Goal: Information Seeking & Learning: Learn about a topic

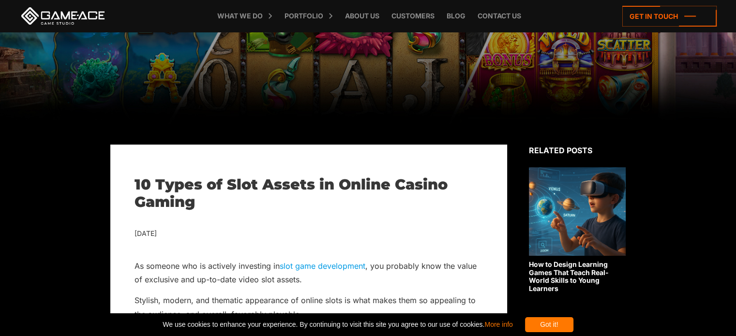
scroll to position [145, 0]
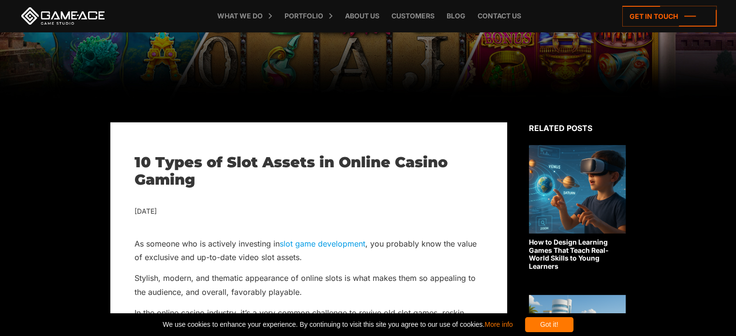
click at [69, 18] on link at bounding box center [62, 15] width 87 height 17
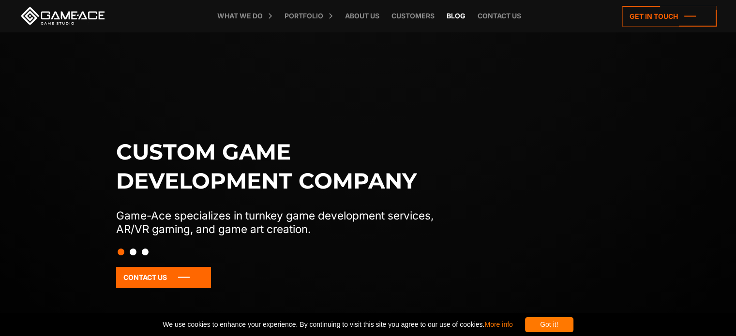
click at [460, 15] on link "Blog" at bounding box center [456, 16] width 29 height 32
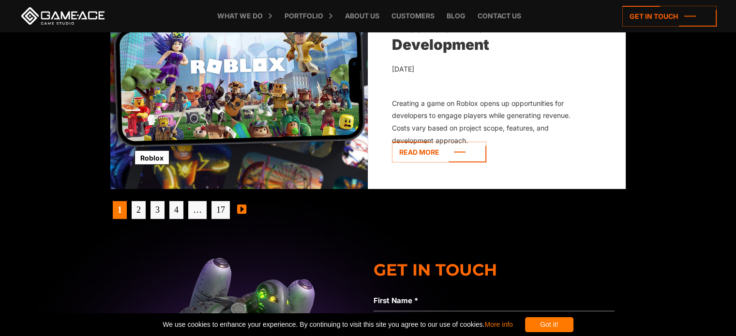
scroll to position [3144, 0]
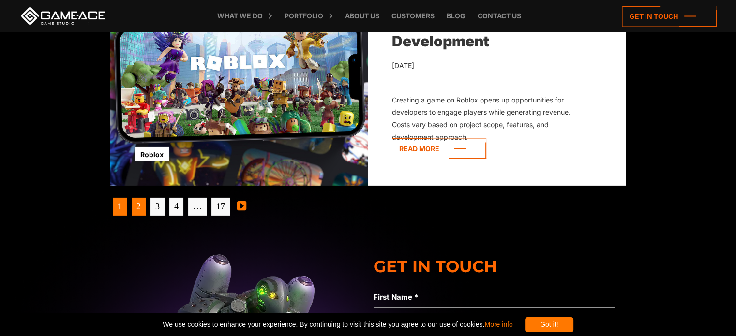
click at [136, 205] on link "2" at bounding box center [139, 207] width 14 height 18
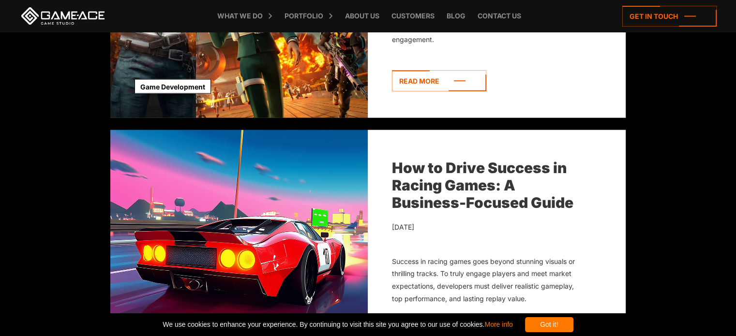
scroll to position [2467, 0]
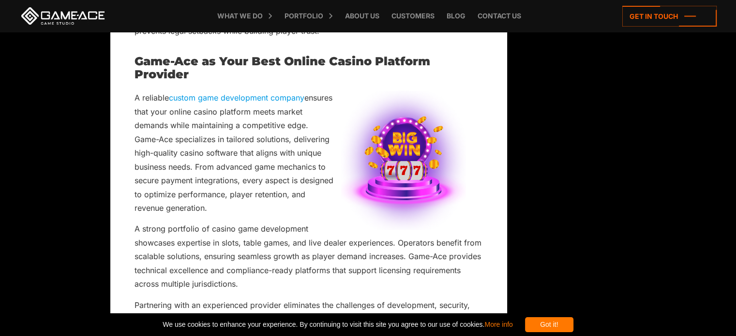
scroll to position [6337, 0]
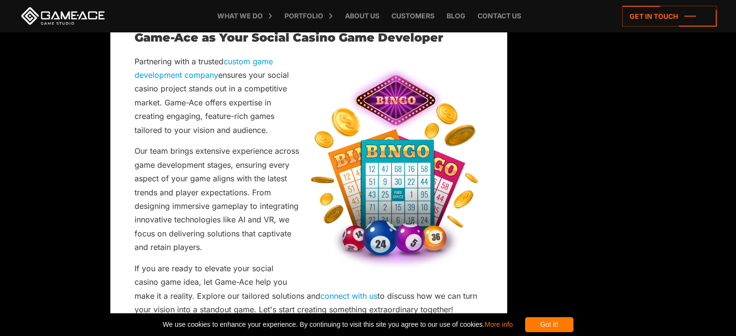
scroll to position [4353, 0]
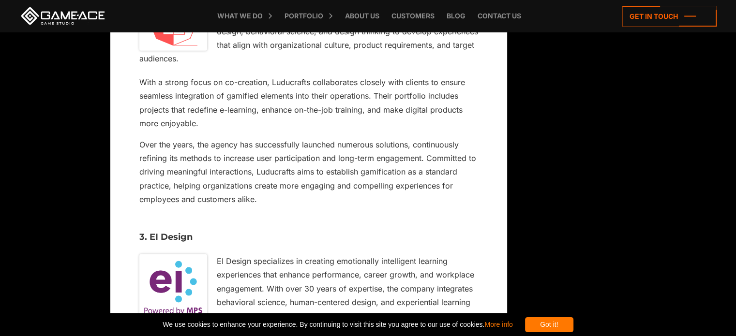
scroll to position [2854, 0]
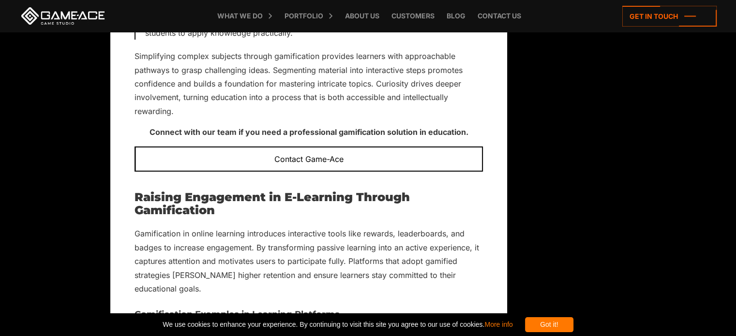
scroll to position [3434, 0]
